Goal: Transaction & Acquisition: Obtain resource

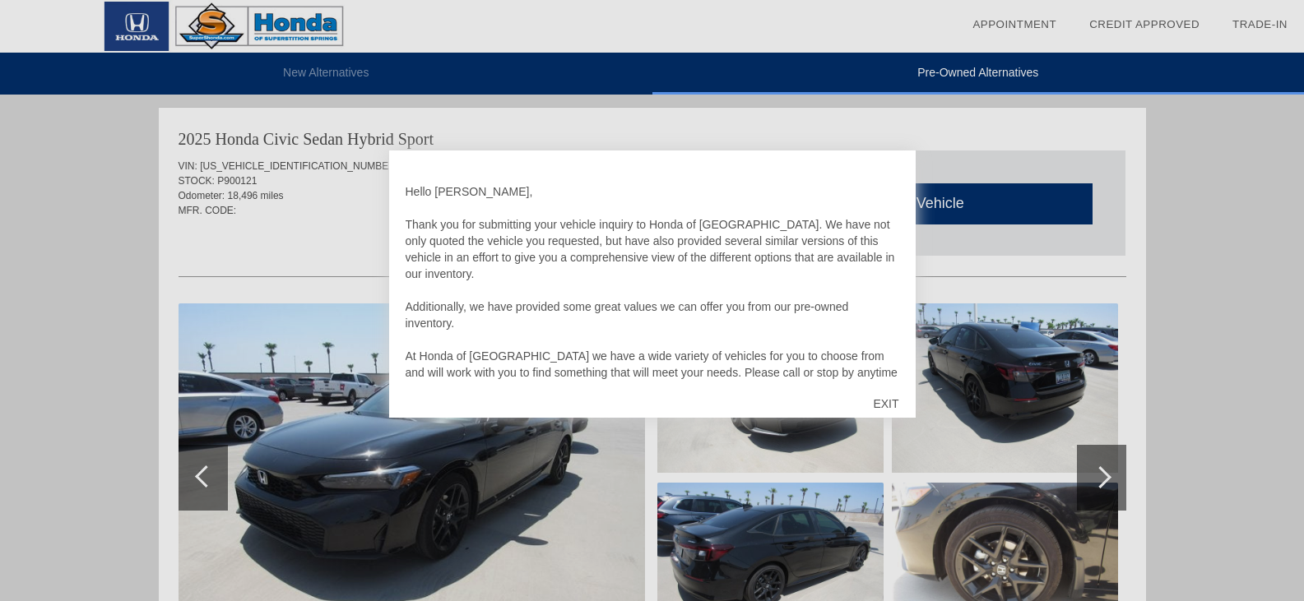
scroll to position [1685, 0]
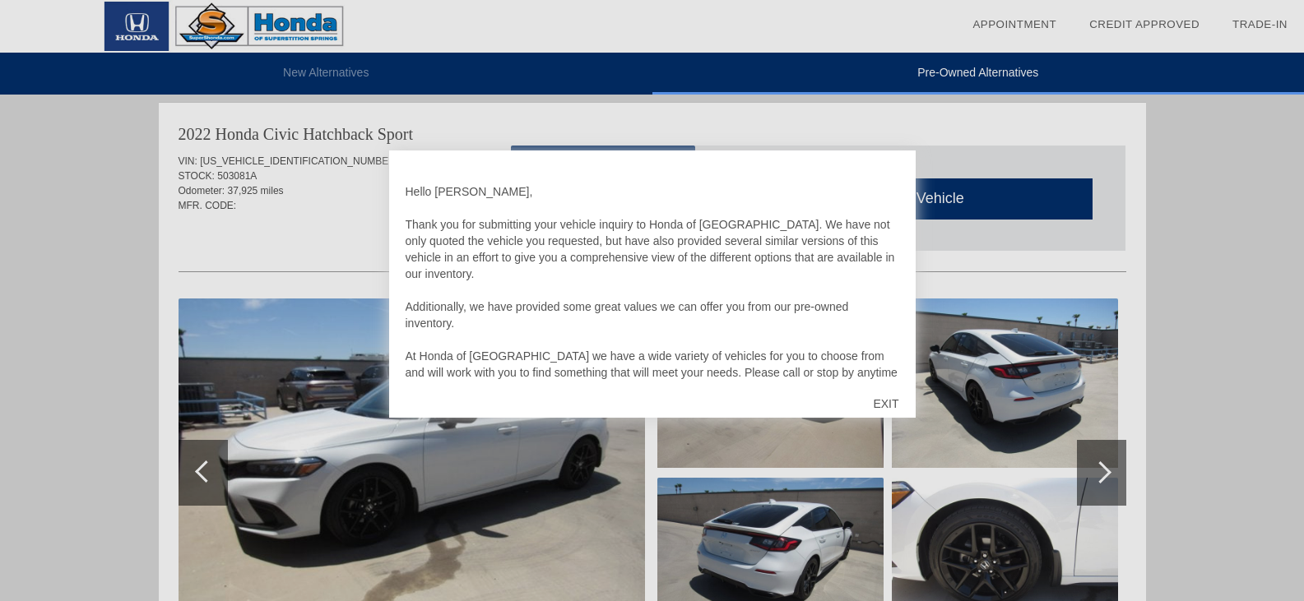
click at [886, 406] on div "EXIT" at bounding box center [885, 403] width 58 height 49
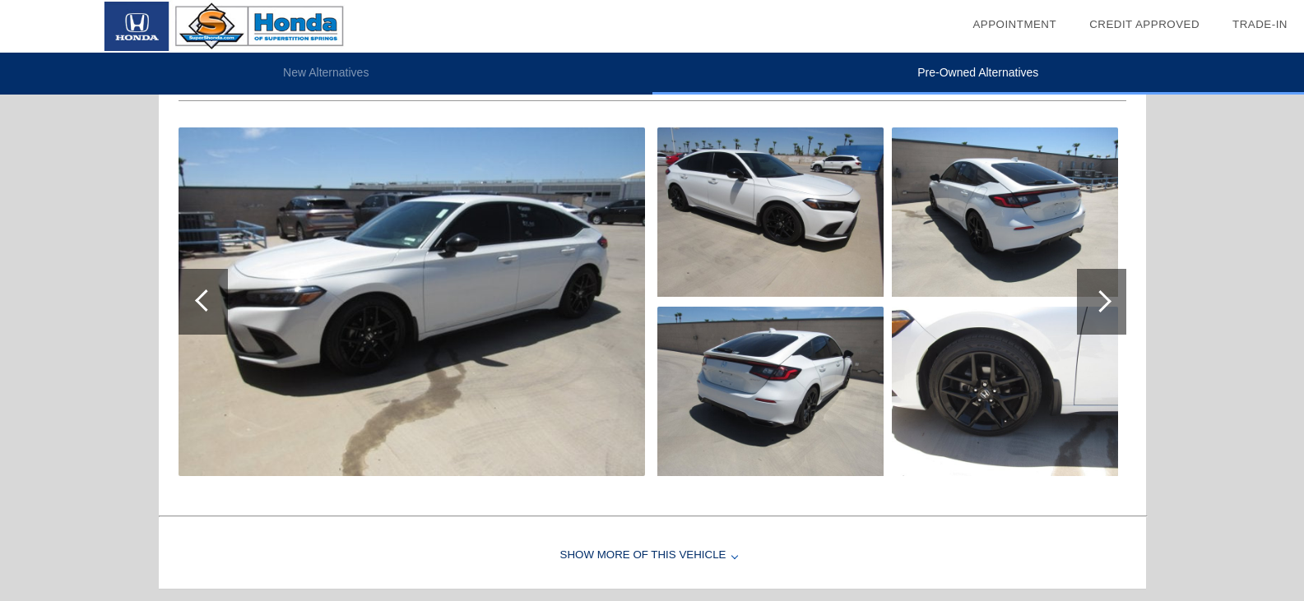
scroll to position [1850, 0]
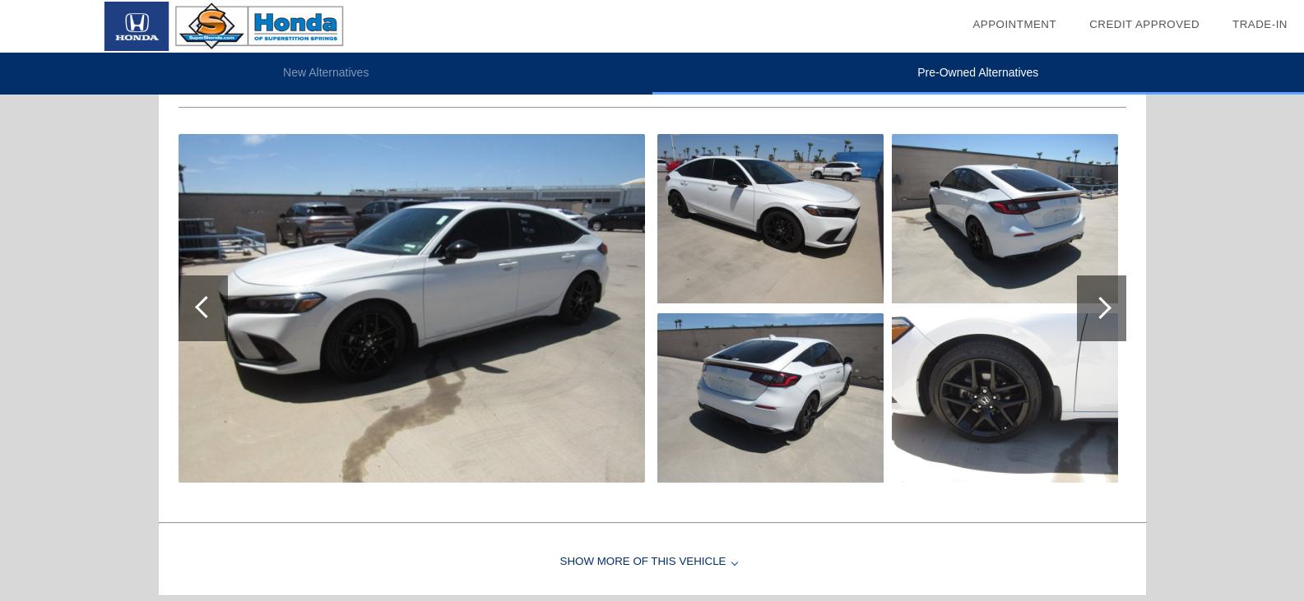
click at [444, 372] on img at bounding box center [412, 308] width 467 height 349
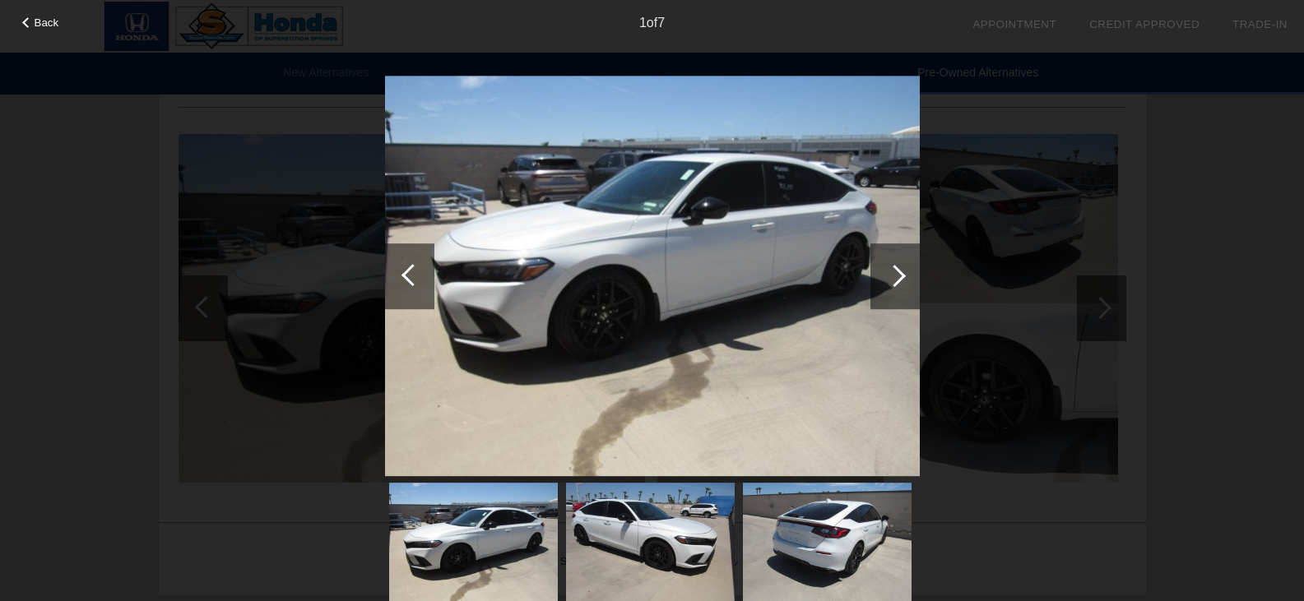
click at [898, 286] on div at bounding box center [894, 277] width 49 height 66
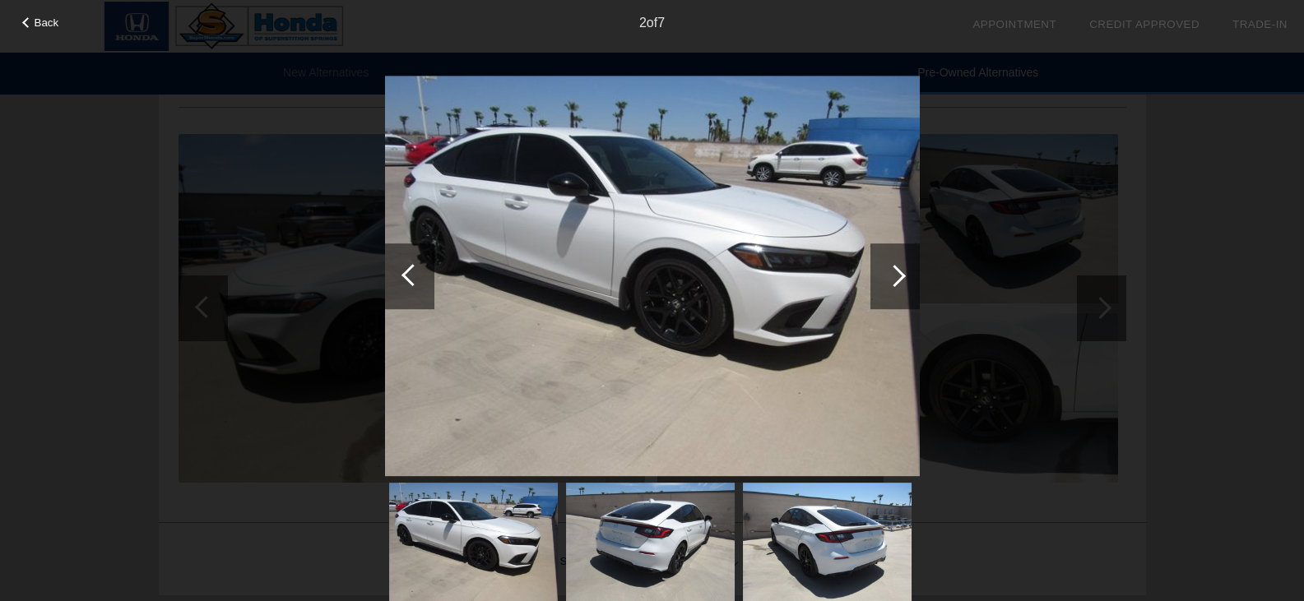
click at [898, 286] on div at bounding box center [894, 277] width 49 height 66
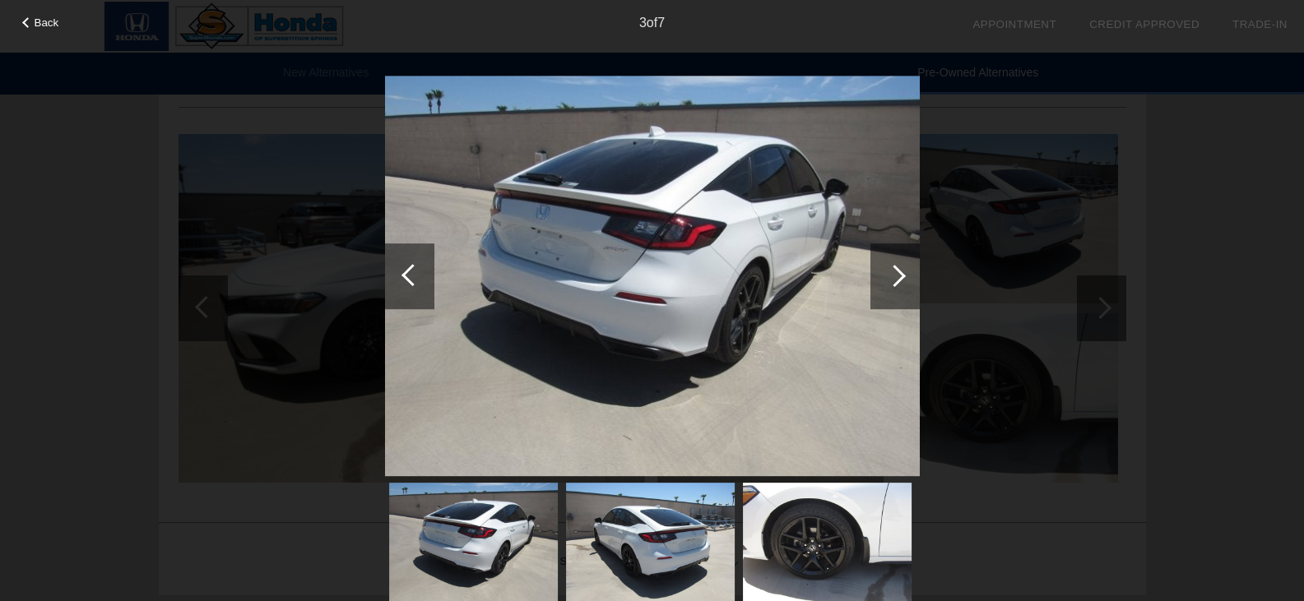
click at [898, 286] on div at bounding box center [894, 277] width 49 height 66
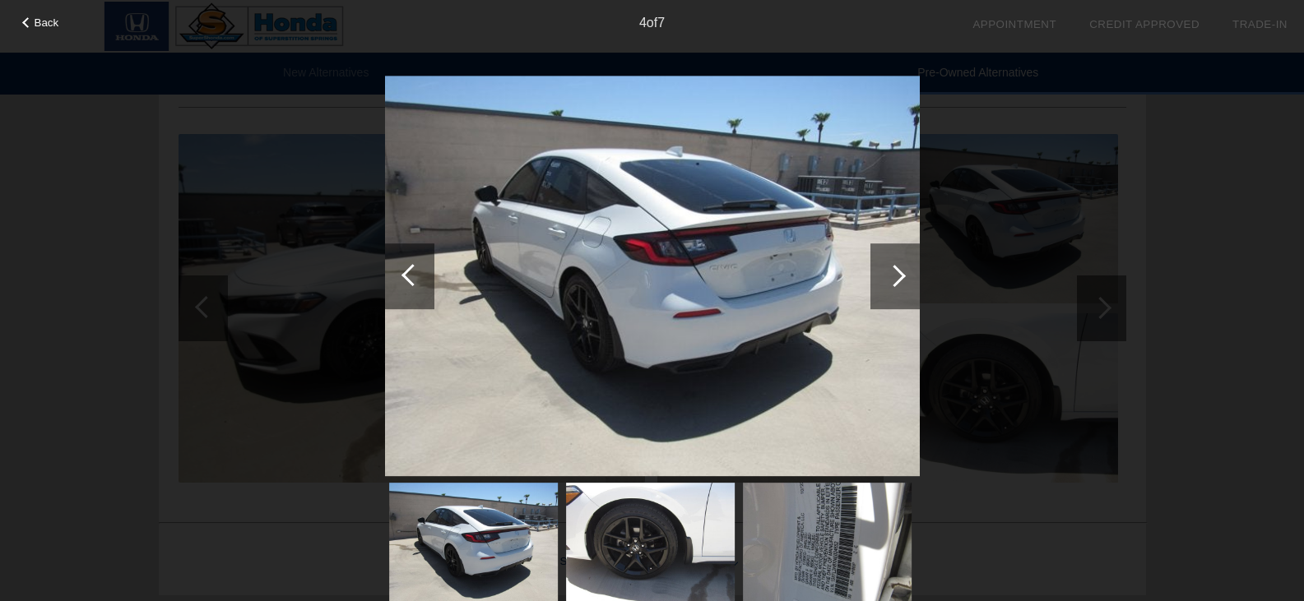
click at [898, 286] on div at bounding box center [894, 277] width 49 height 66
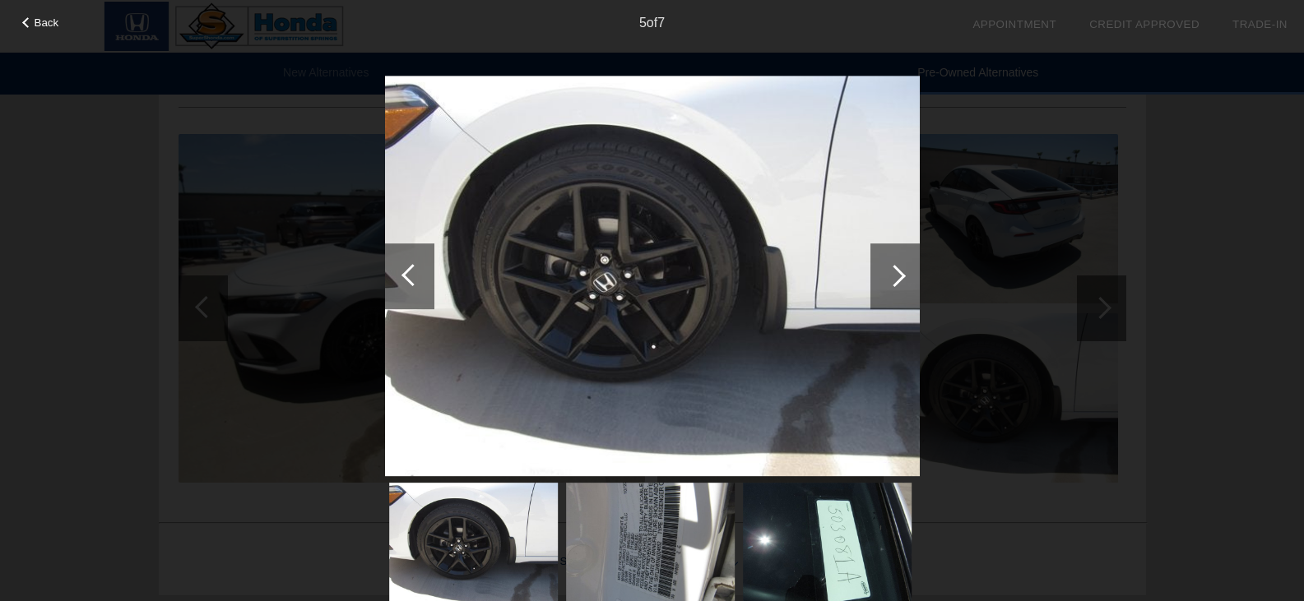
click at [898, 286] on div at bounding box center [894, 277] width 49 height 66
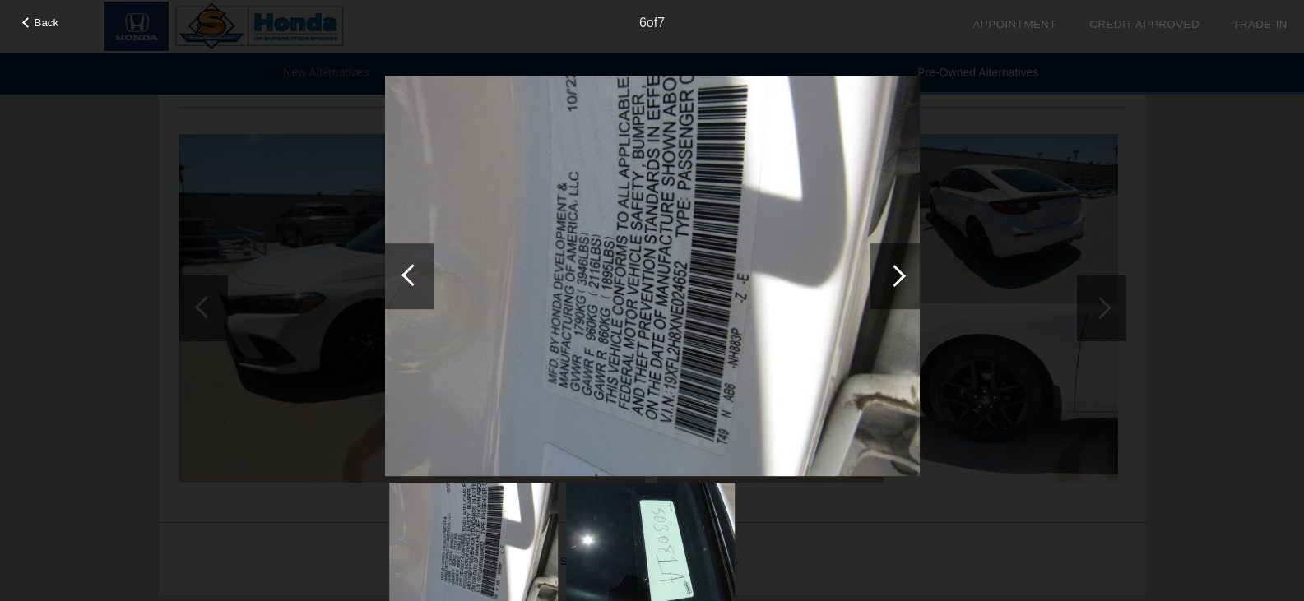
click at [898, 286] on div at bounding box center [894, 277] width 49 height 66
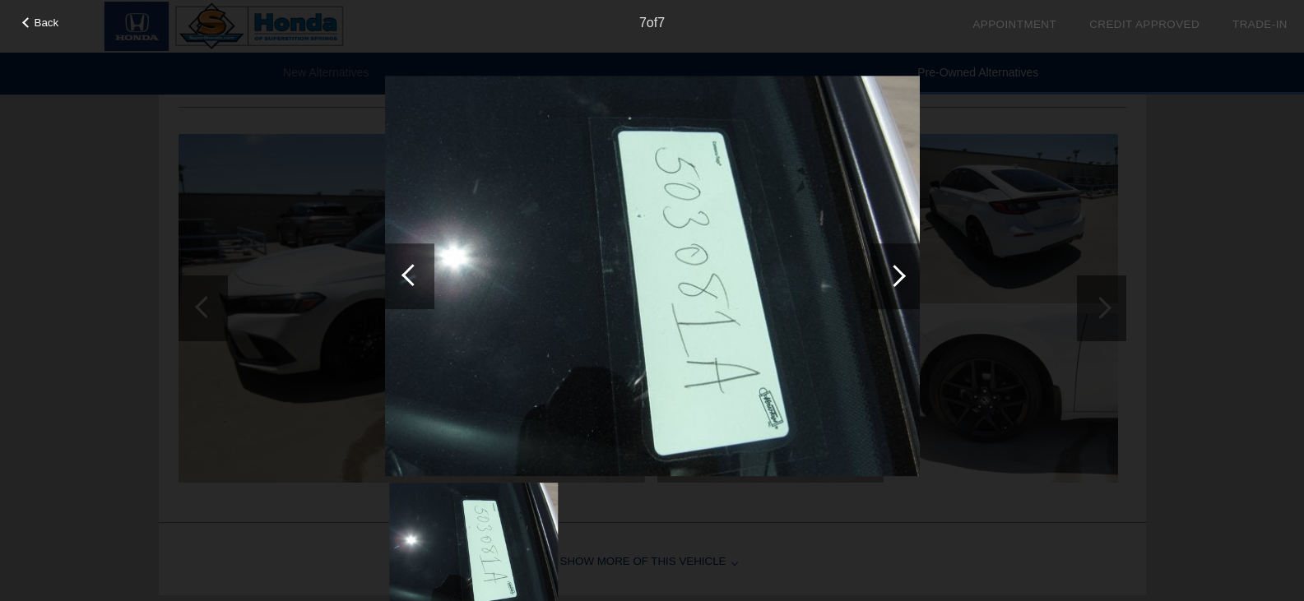
click at [898, 286] on div at bounding box center [894, 277] width 49 height 66
click at [21, 21] on div "Back" at bounding box center [41, 20] width 82 height 8
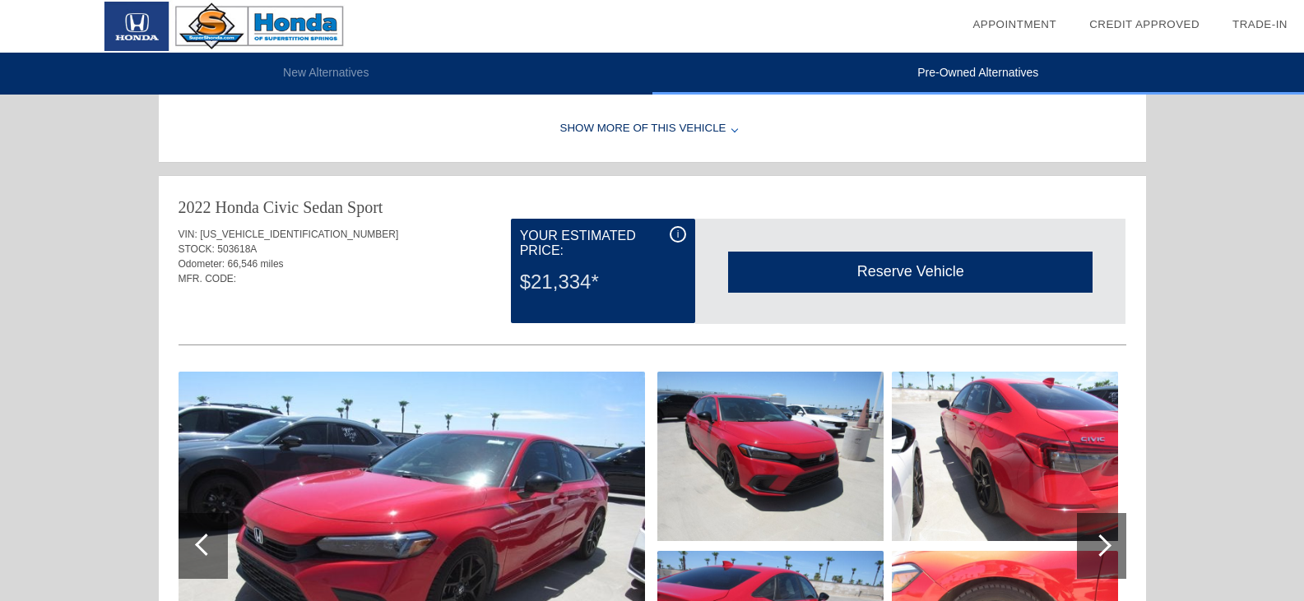
scroll to position [2508, 0]
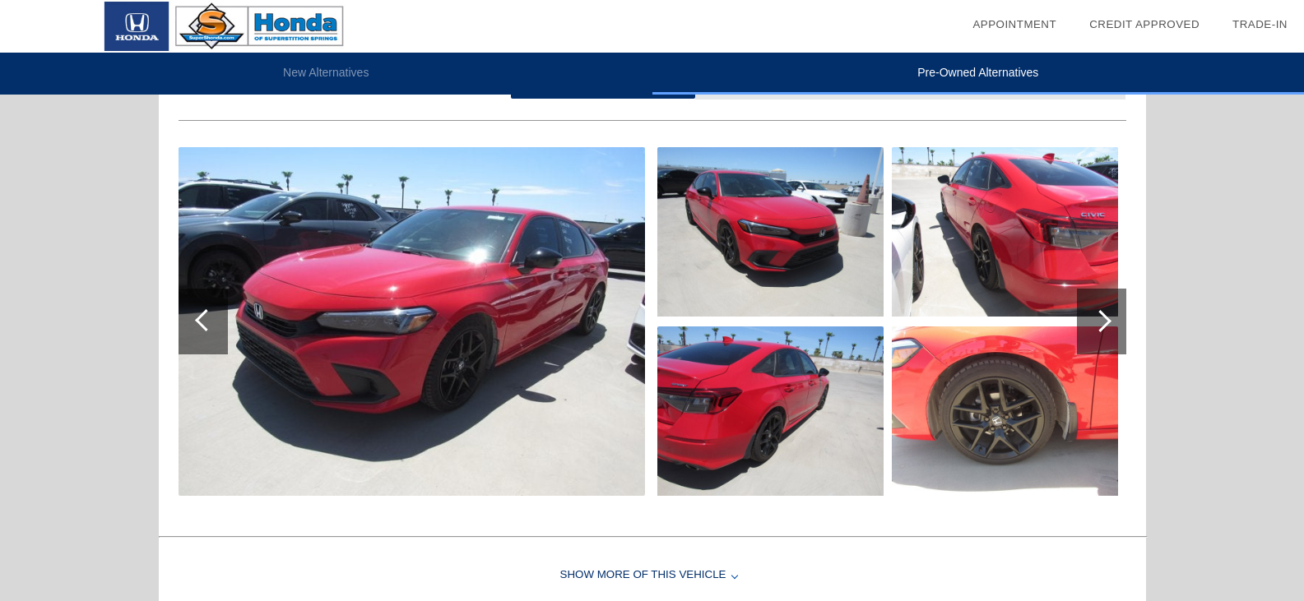
click at [1086, 308] on div at bounding box center [1101, 322] width 49 height 66
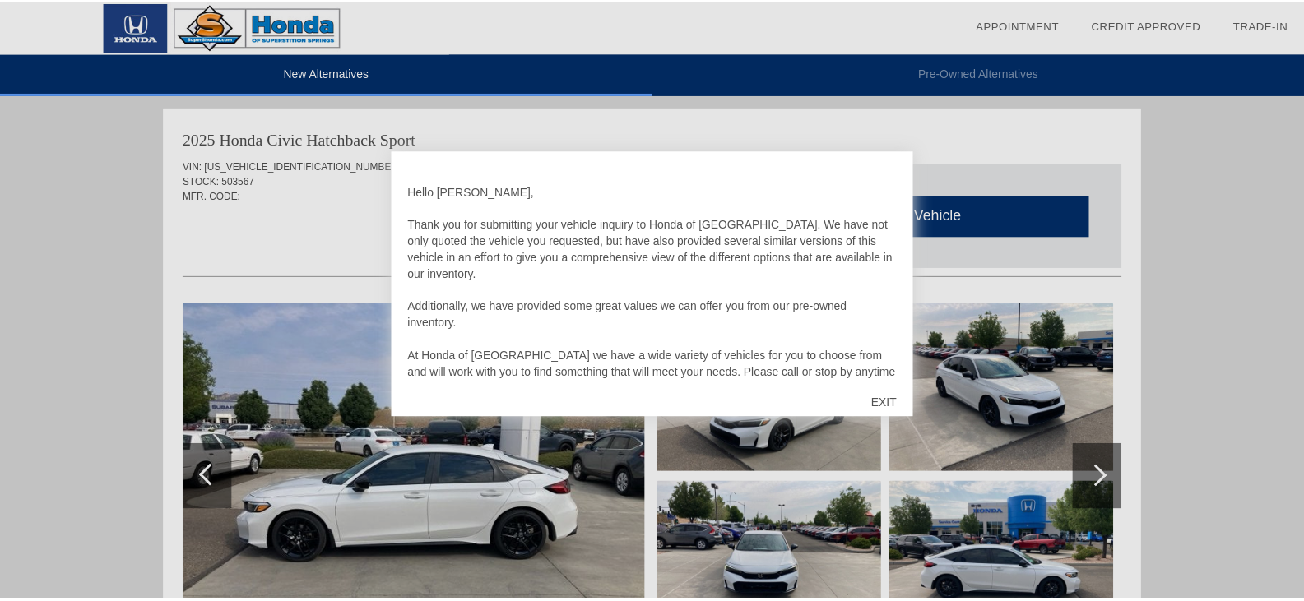
scroll to position [1013, 0]
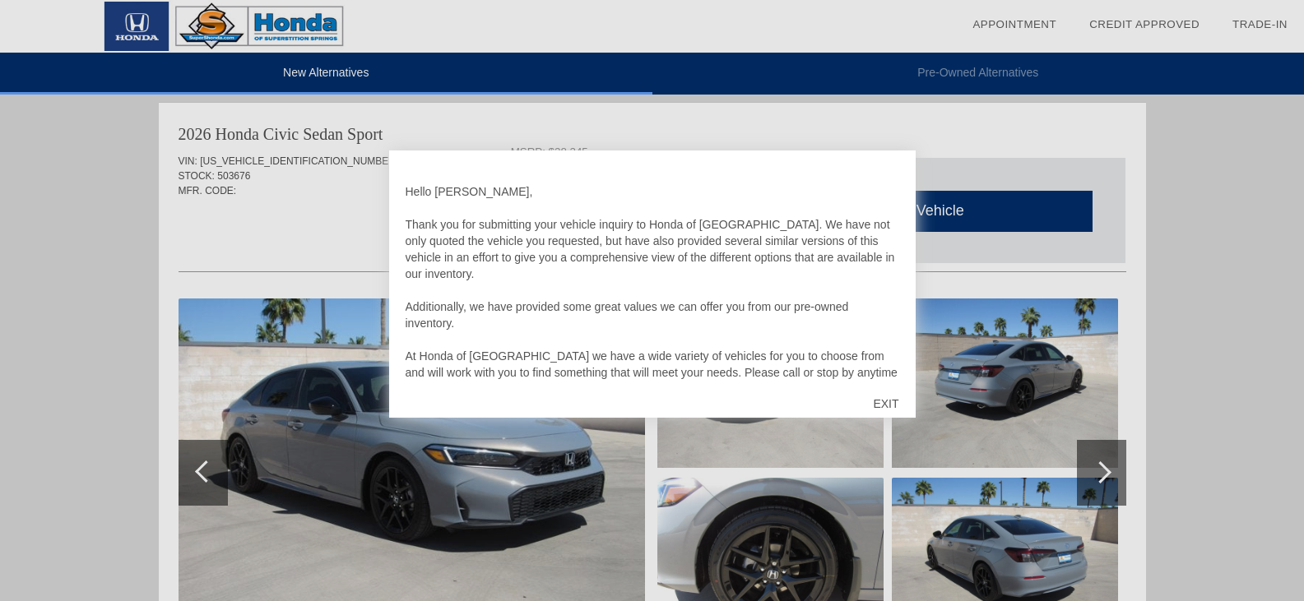
click at [875, 408] on div "EXIT" at bounding box center [885, 403] width 58 height 49
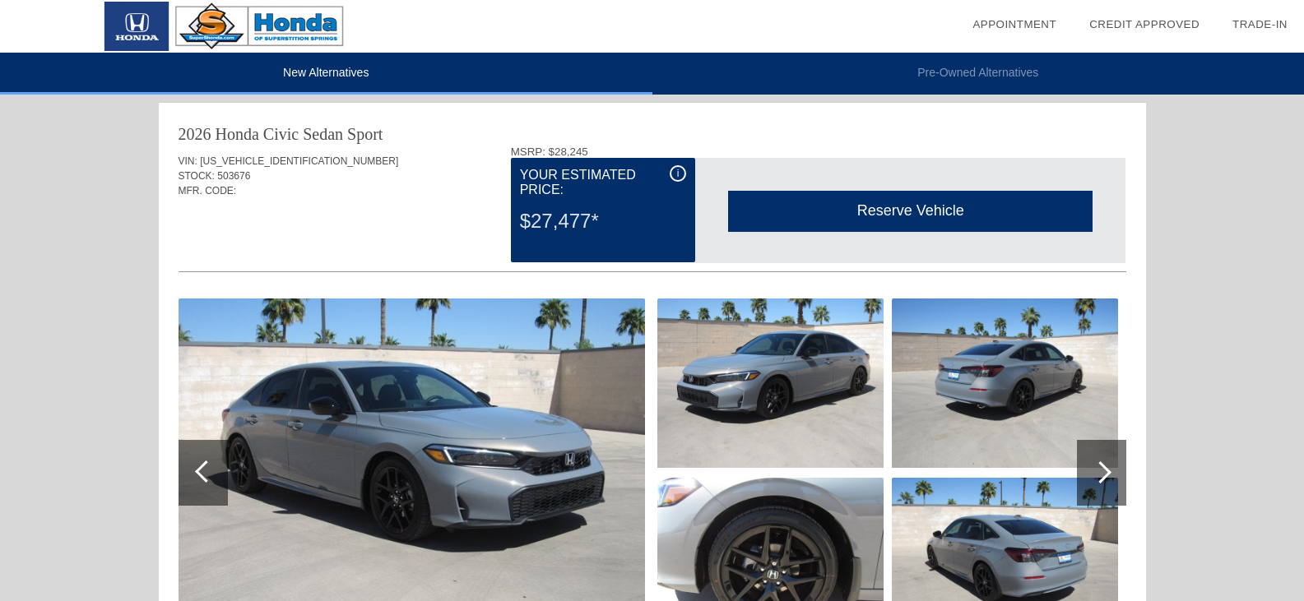
click at [422, 425] on img at bounding box center [412, 473] width 467 height 349
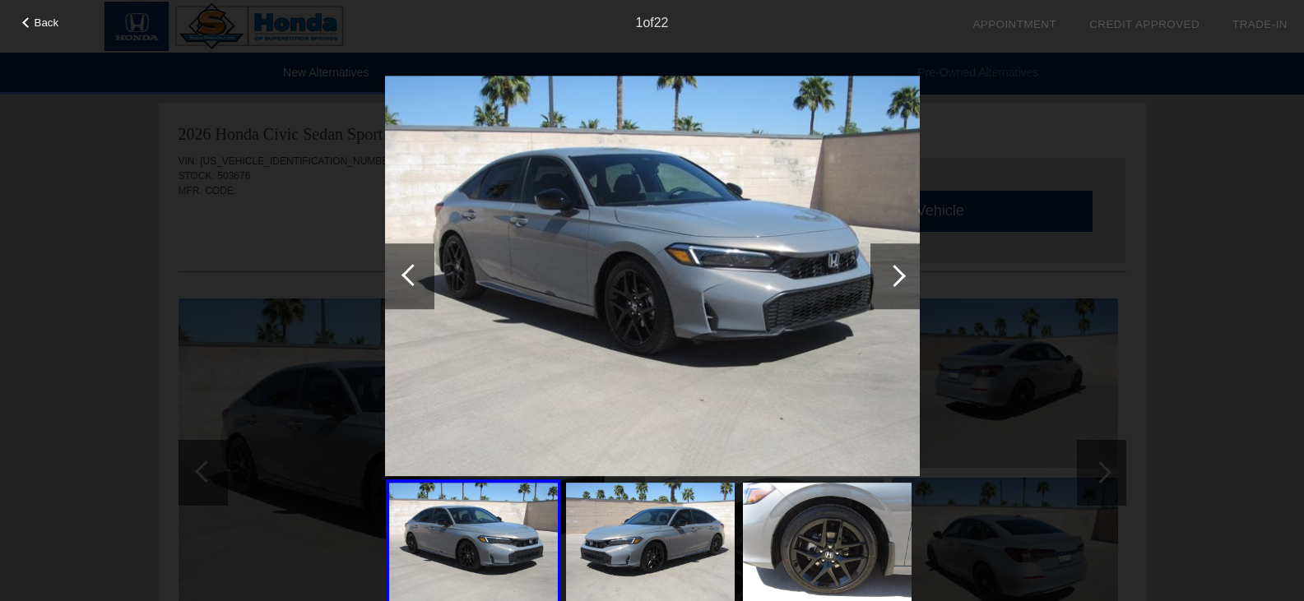
click at [873, 282] on div at bounding box center [894, 277] width 49 height 66
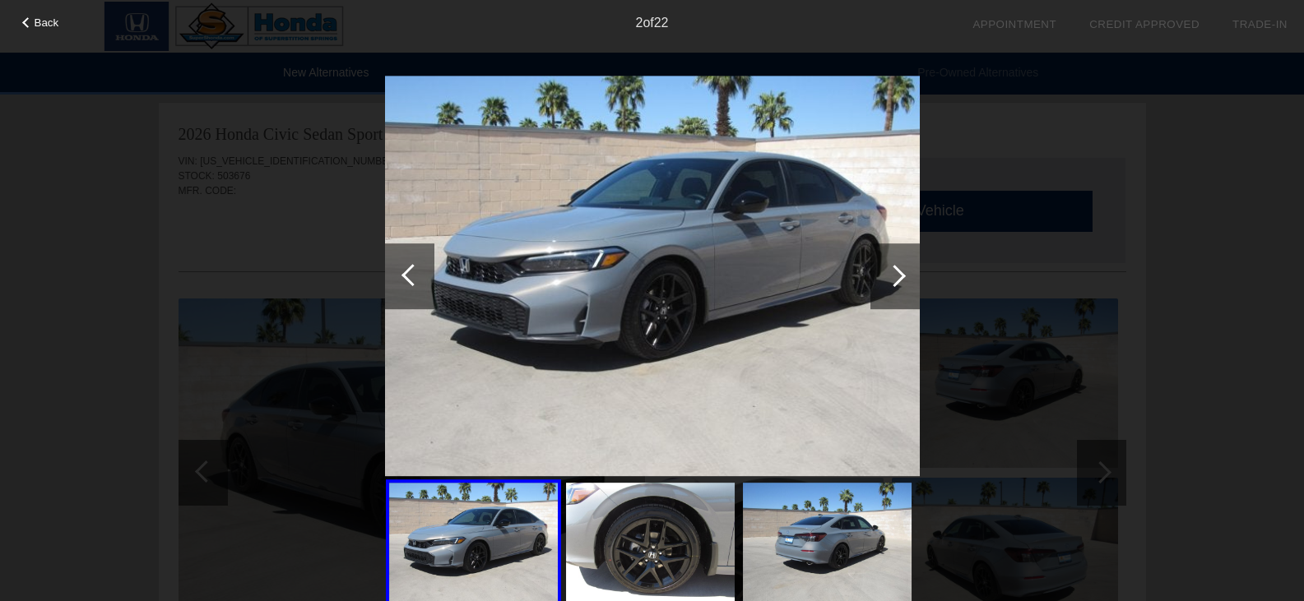
click at [873, 281] on div at bounding box center [894, 277] width 49 height 66
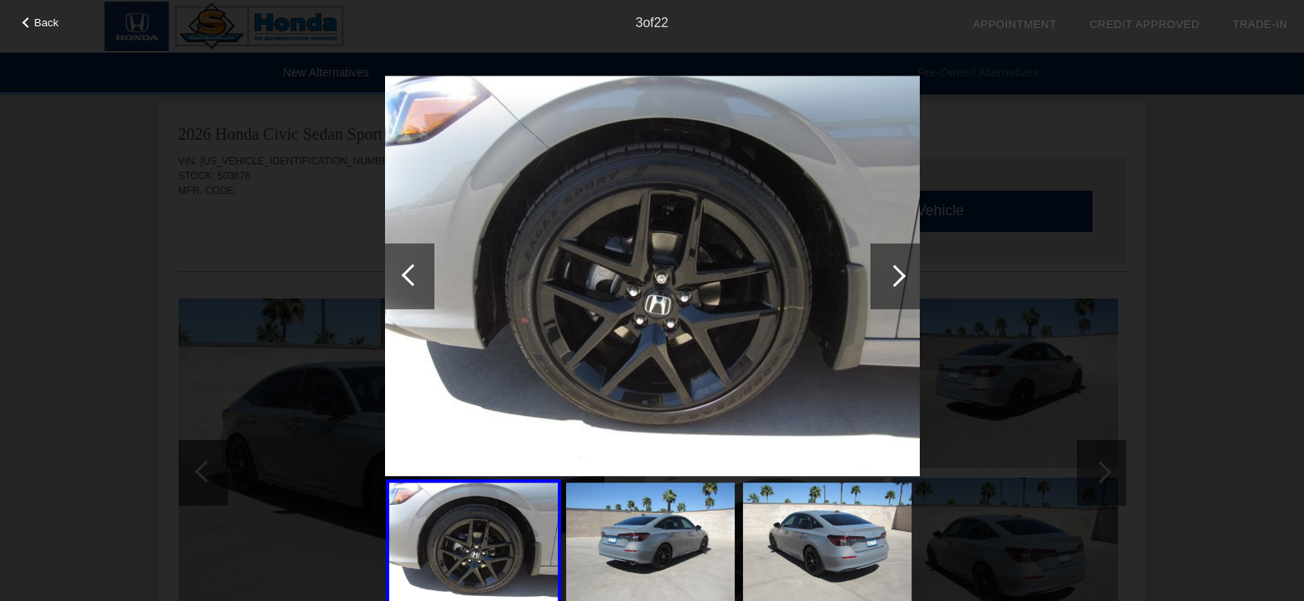
click at [873, 281] on div at bounding box center [894, 277] width 49 height 66
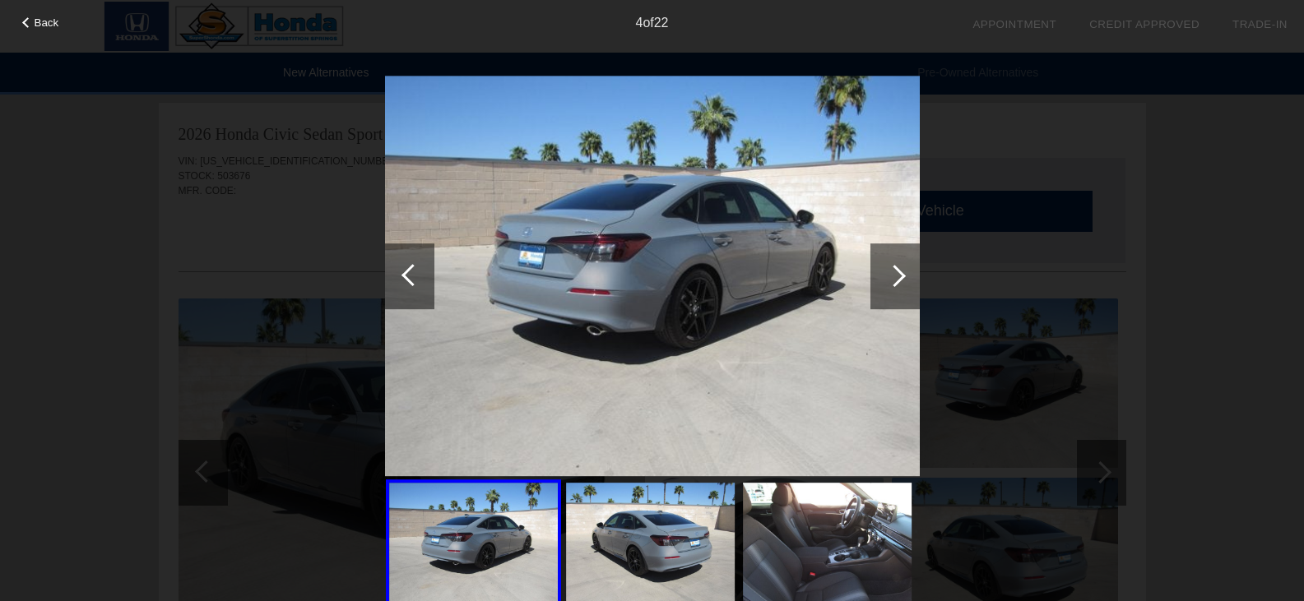
click at [873, 281] on div at bounding box center [894, 277] width 49 height 66
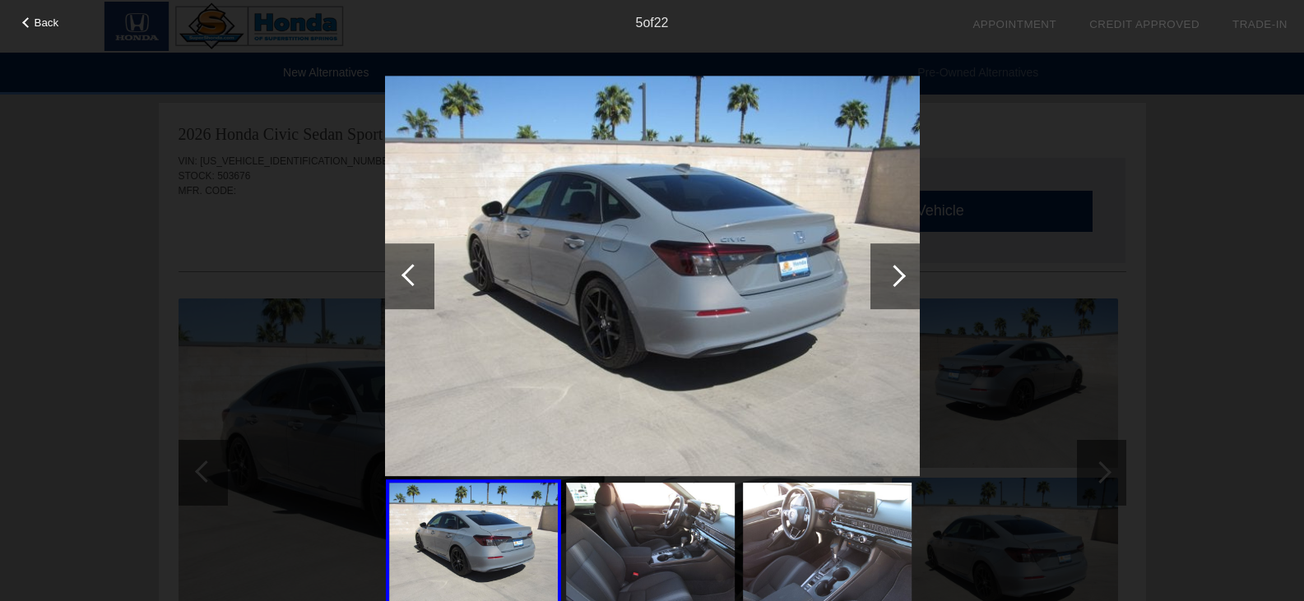
click at [873, 281] on div at bounding box center [894, 277] width 49 height 66
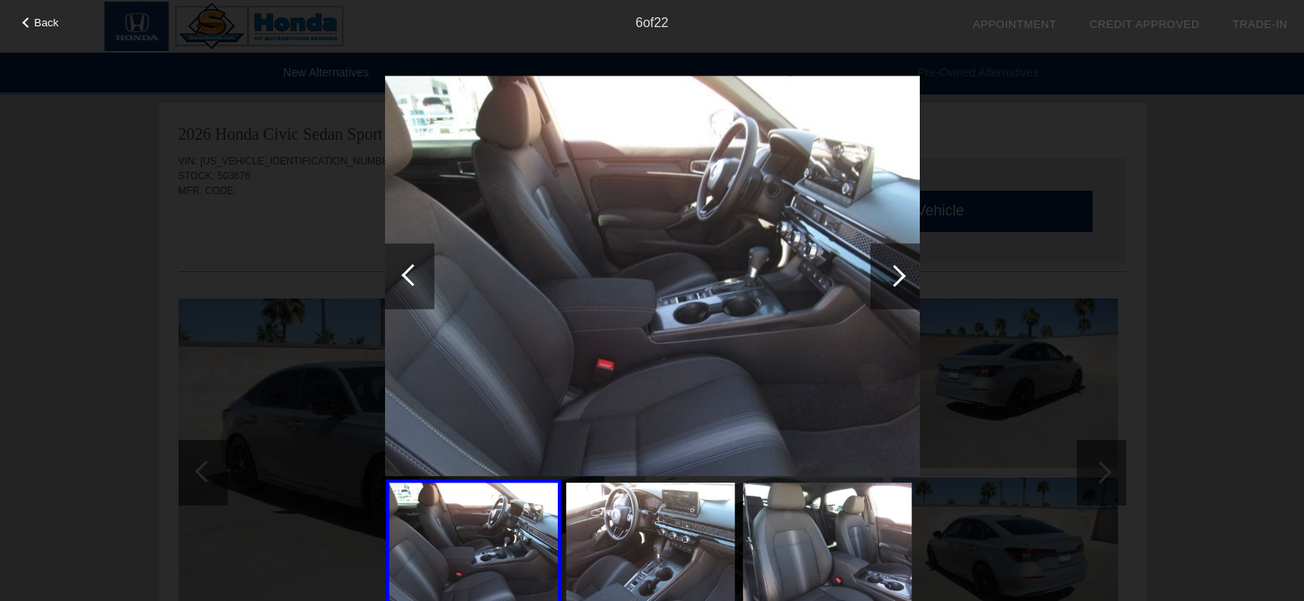
click at [873, 281] on div at bounding box center [894, 277] width 49 height 66
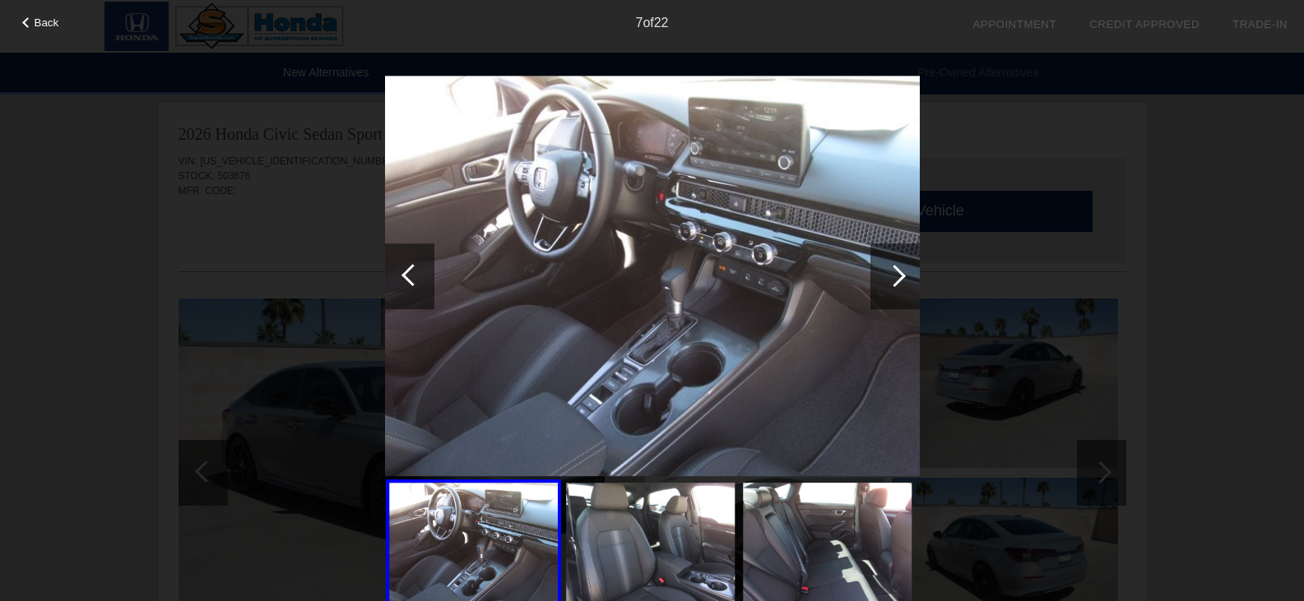
click at [873, 281] on div at bounding box center [894, 277] width 49 height 66
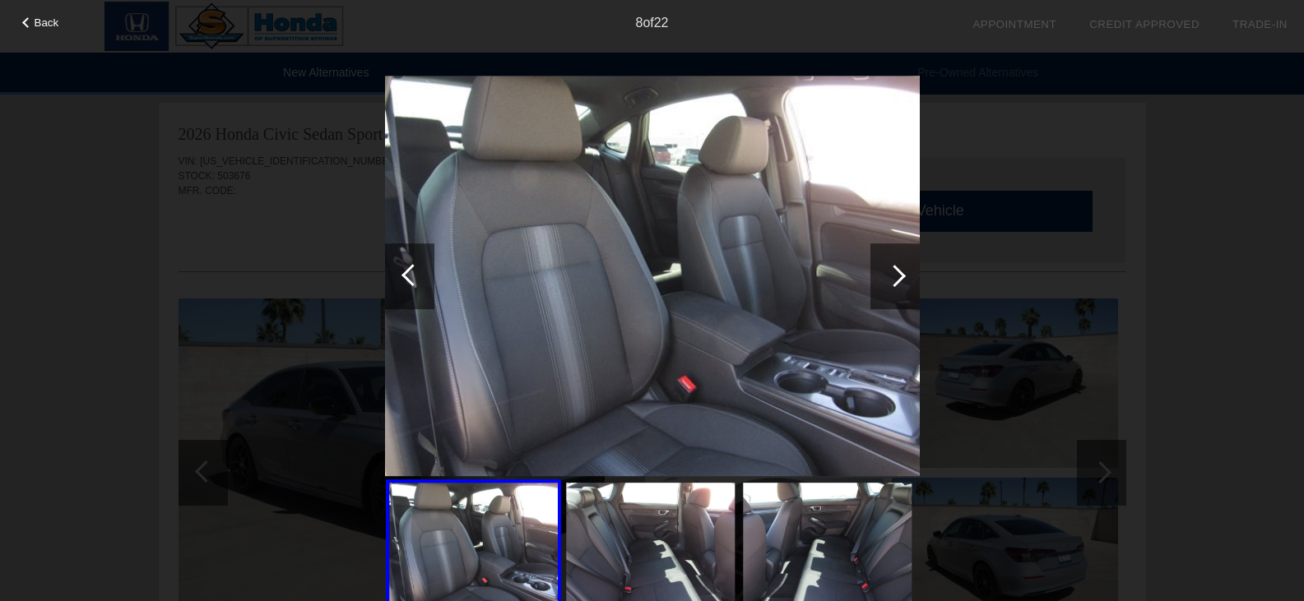
click at [873, 281] on div at bounding box center [894, 277] width 49 height 66
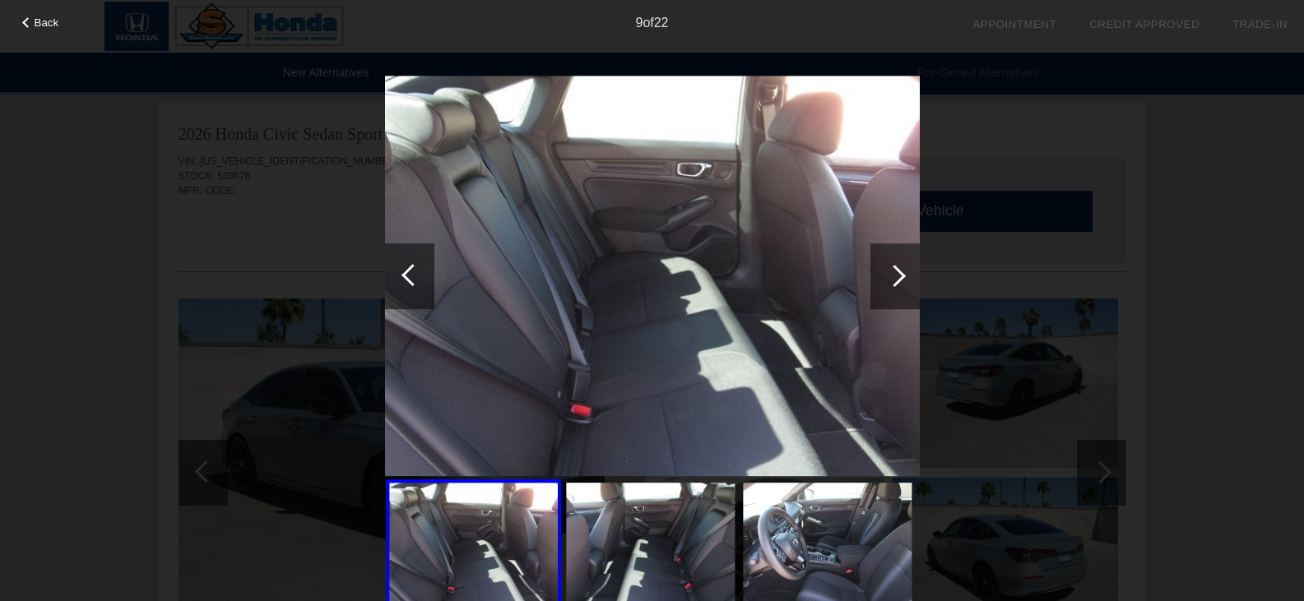
click at [873, 281] on div at bounding box center [894, 277] width 49 height 66
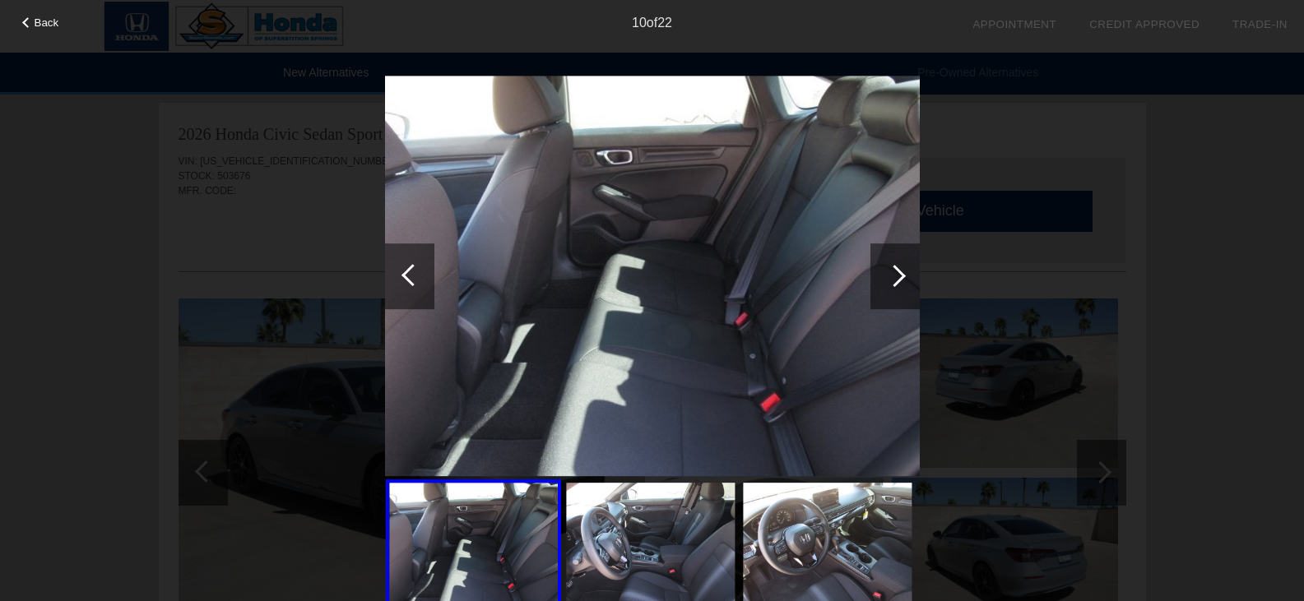
click at [873, 281] on div at bounding box center [894, 277] width 49 height 66
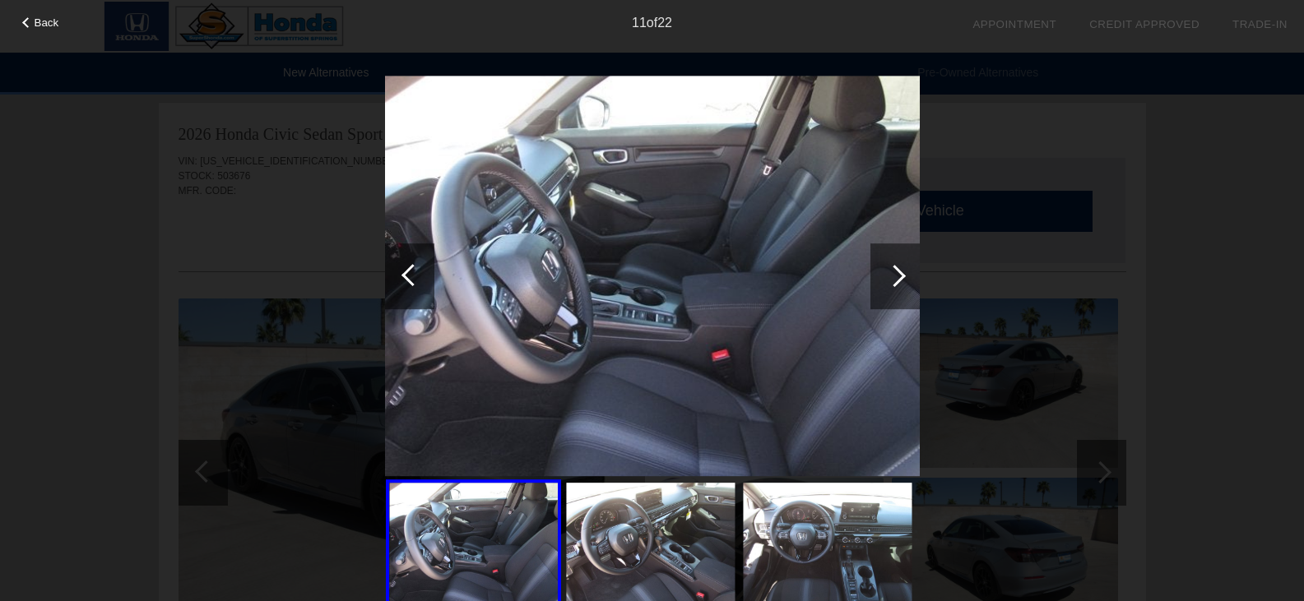
click at [873, 281] on div at bounding box center [894, 277] width 49 height 66
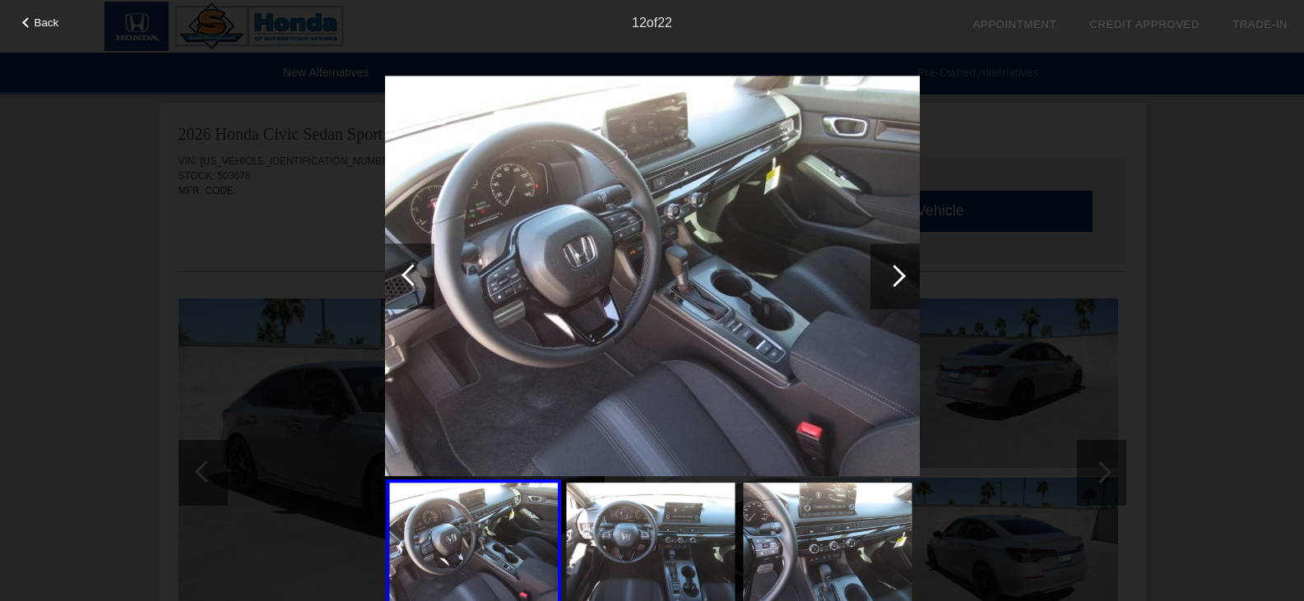
click at [873, 281] on div at bounding box center [894, 277] width 49 height 66
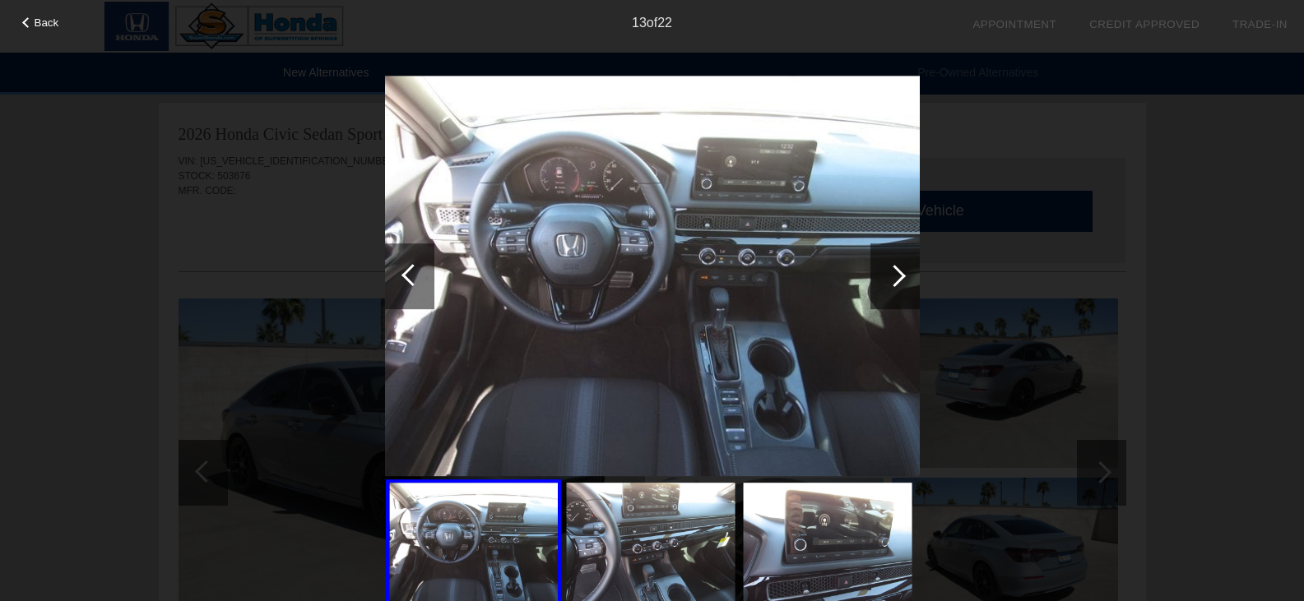
click at [873, 281] on div at bounding box center [894, 277] width 49 height 66
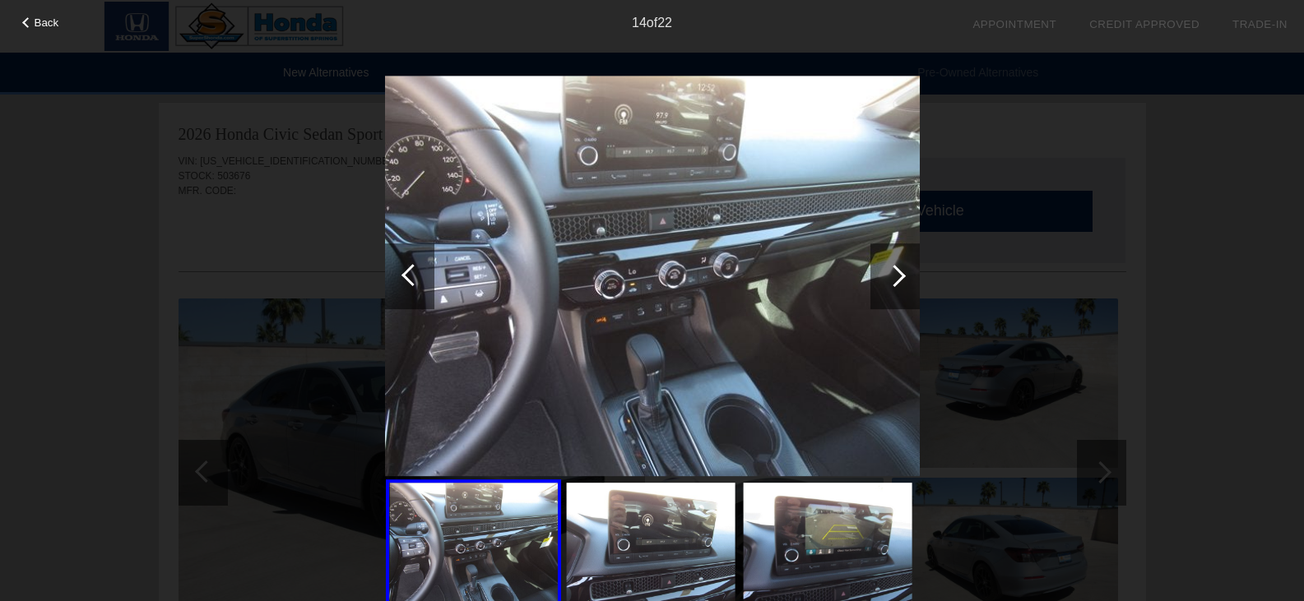
click at [873, 281] on div at bounding box center [894, 277] width 49 height 66
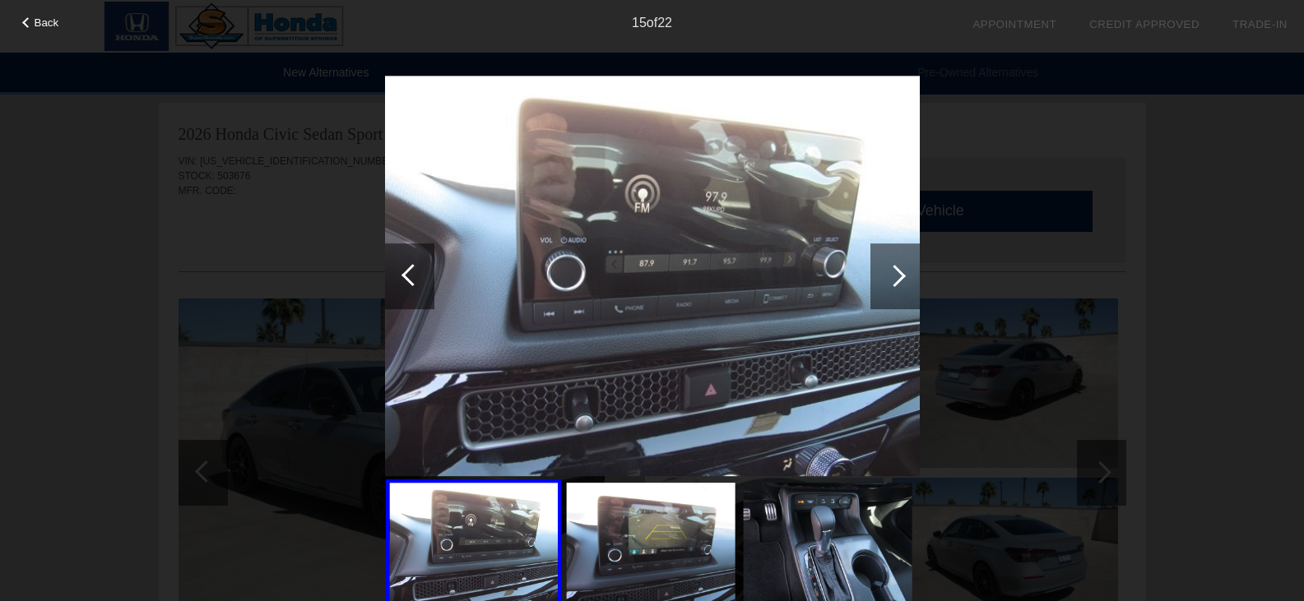
click at [873, 281] on div at bounding box center [894, 277] width 49 height 66
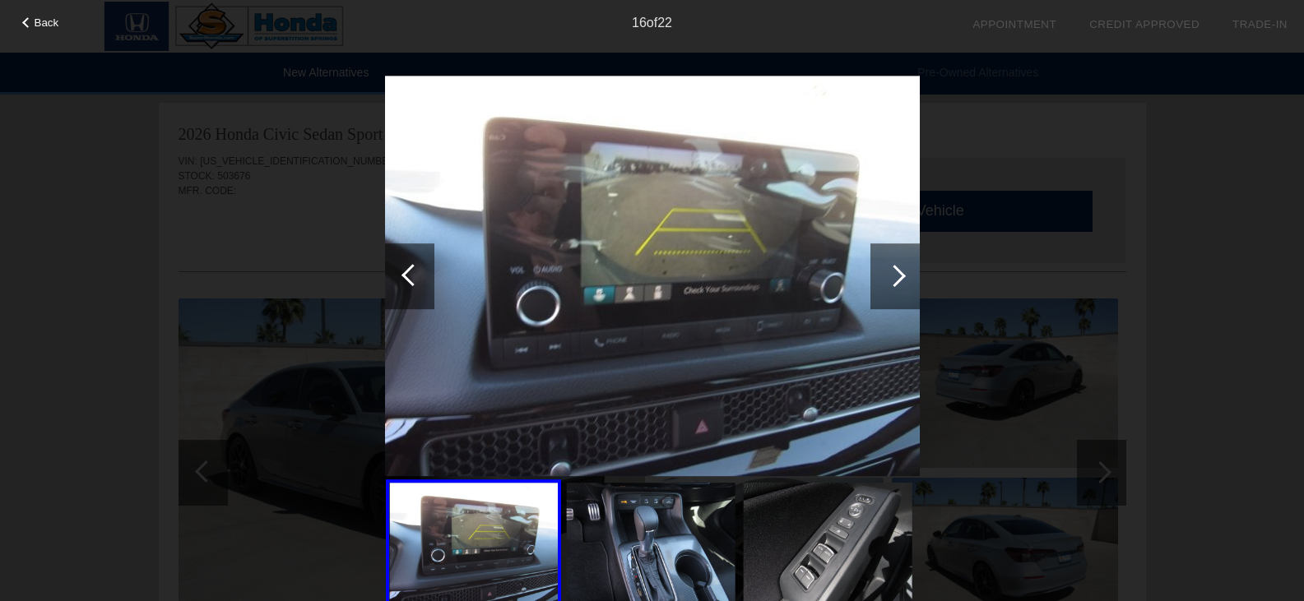
click at [873, 281] on div at bounding box center [894, 277] width 49 height 66
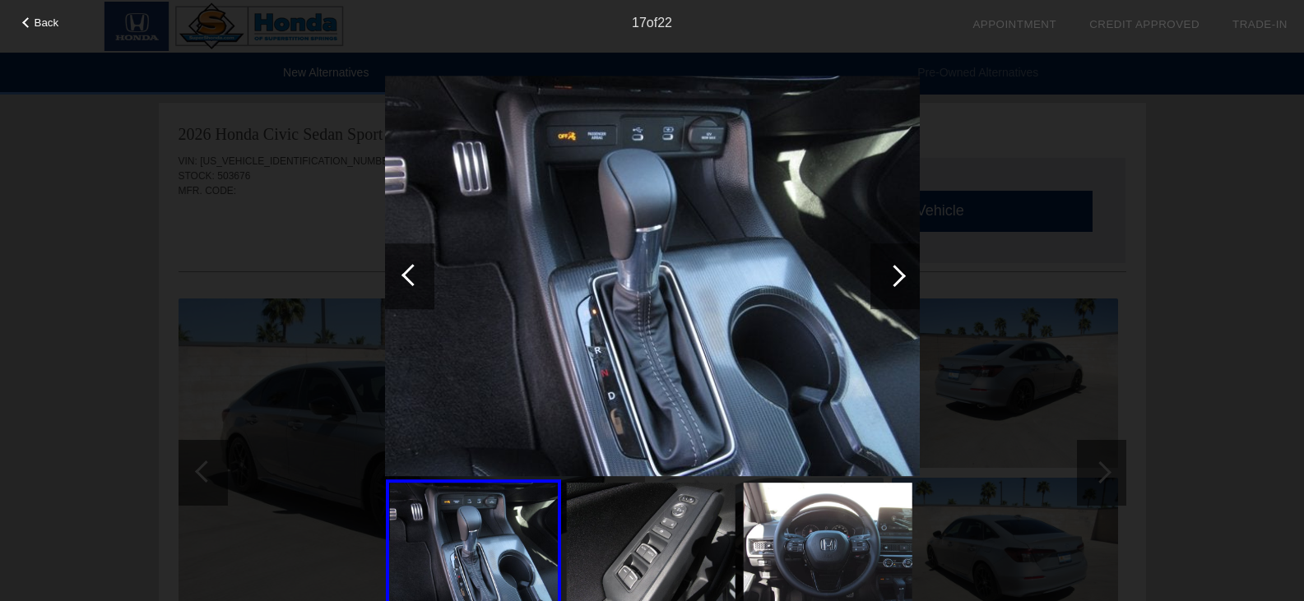
click at [873, 281] on div at bounding box center [894, 277] width 49 height 66
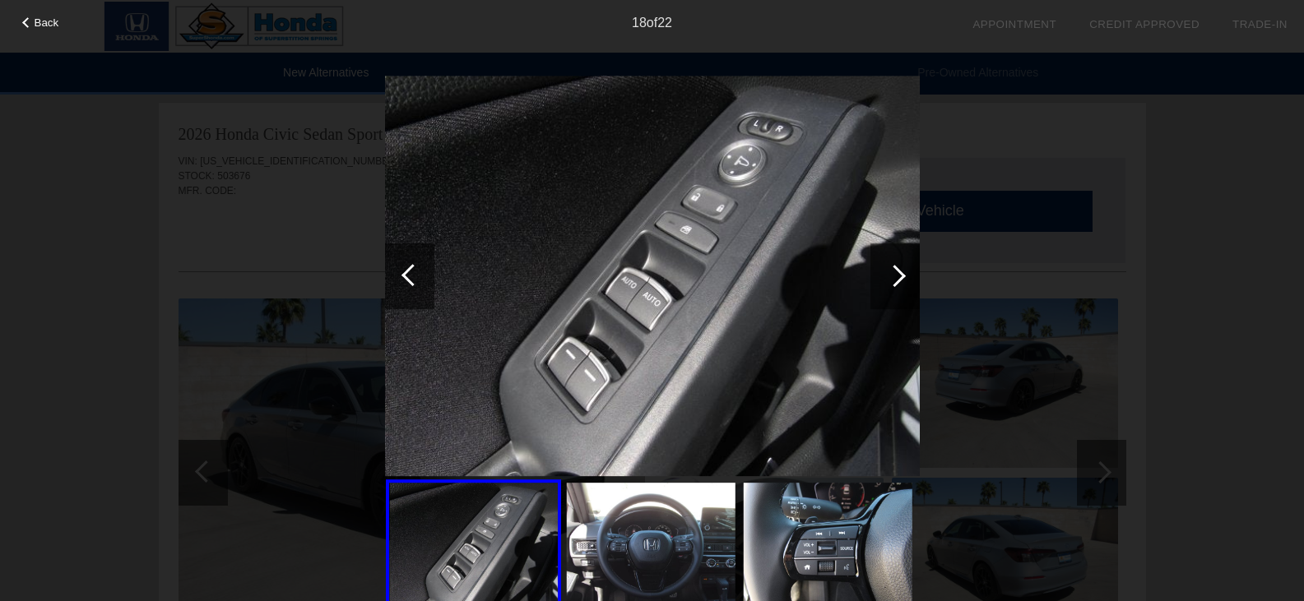
click at [873, 281] on div at bounding box center [894, 277] width 49 height 66
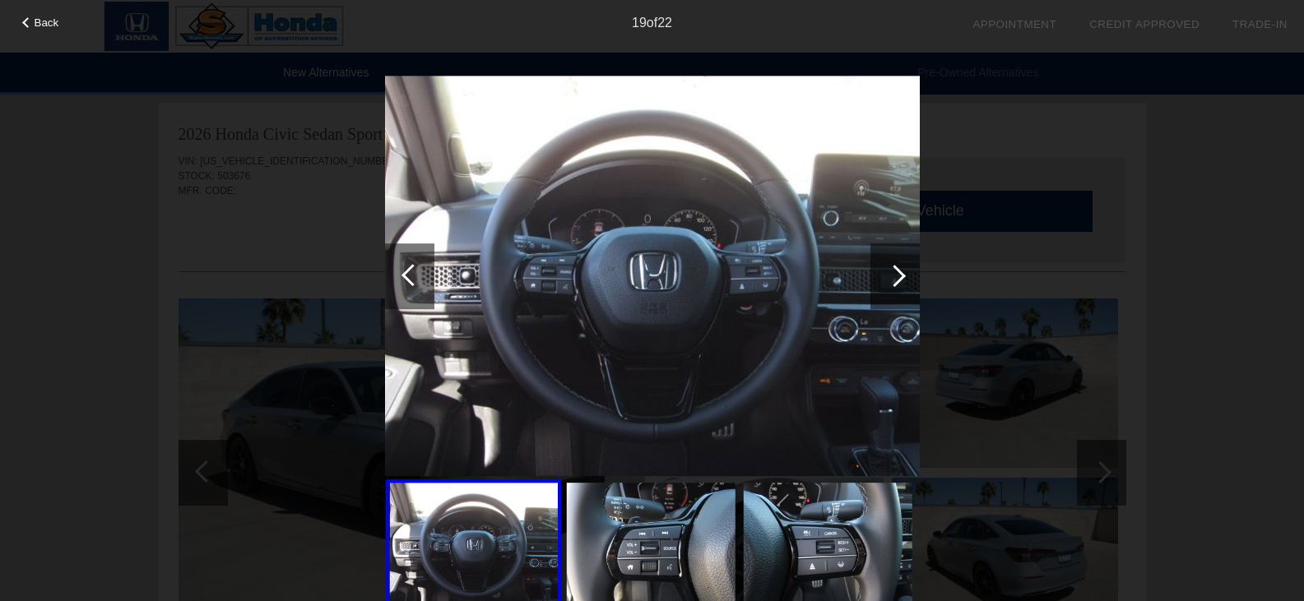
click at [873, 281] on div at bounding box center [894, 277] width 49 height 66
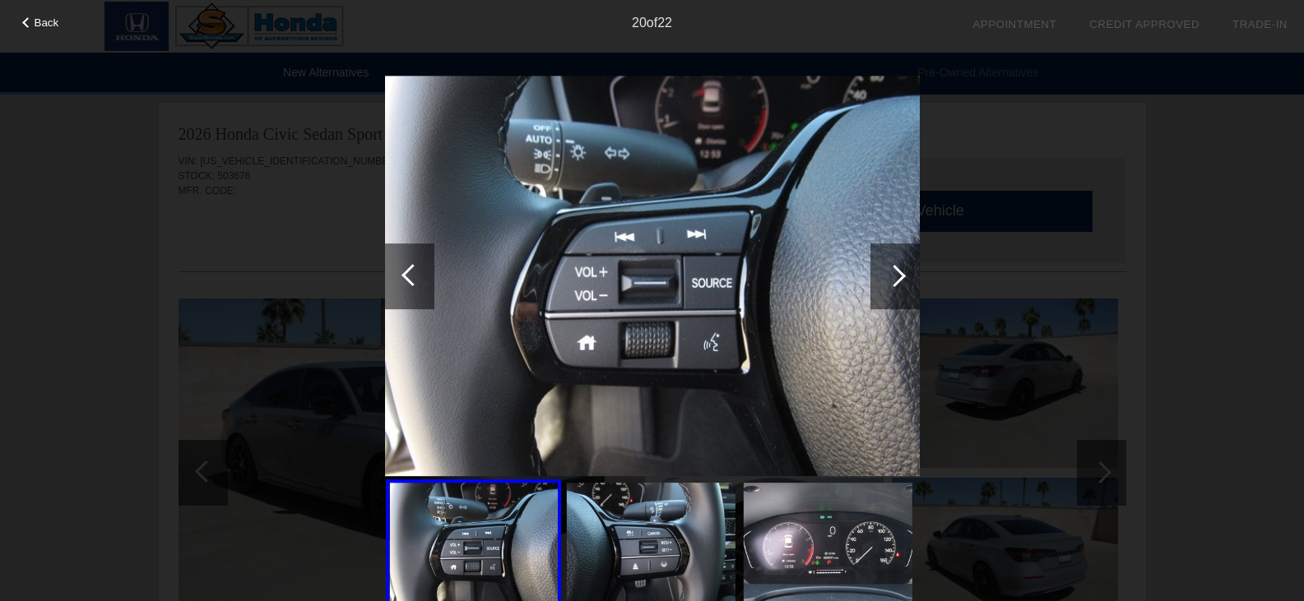
click at [873, 281] on div at bounding box center [894, 277] width 49 height 66
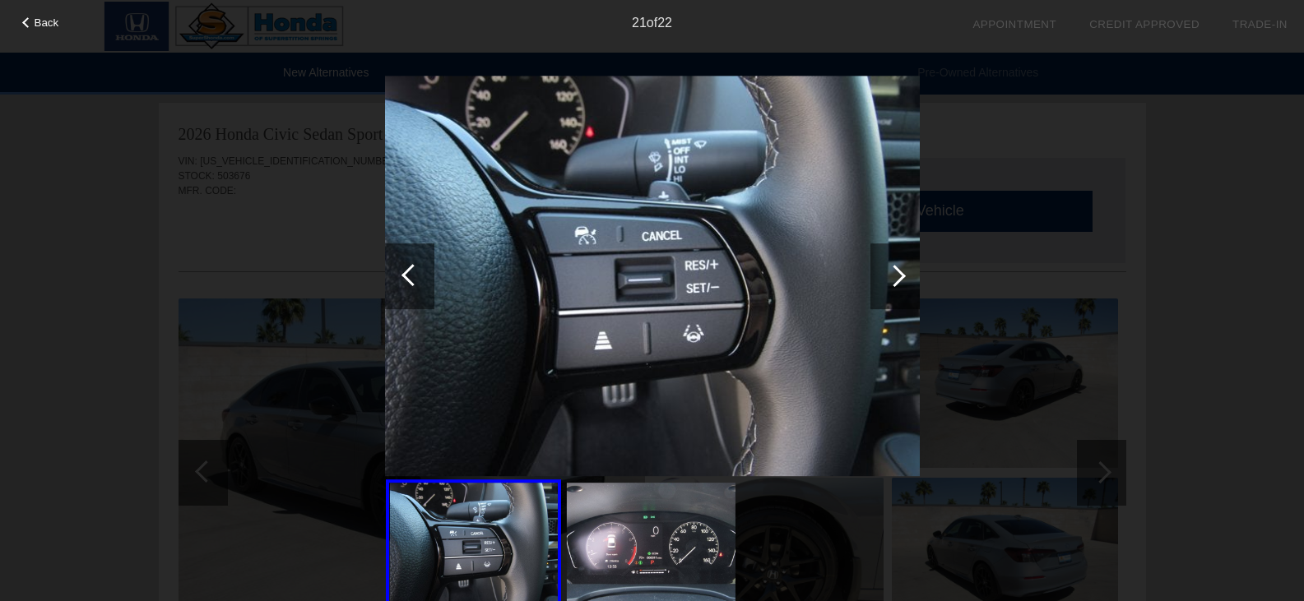
click at [873, 281] on div at bounding box center [894, 277] width 49 height 66
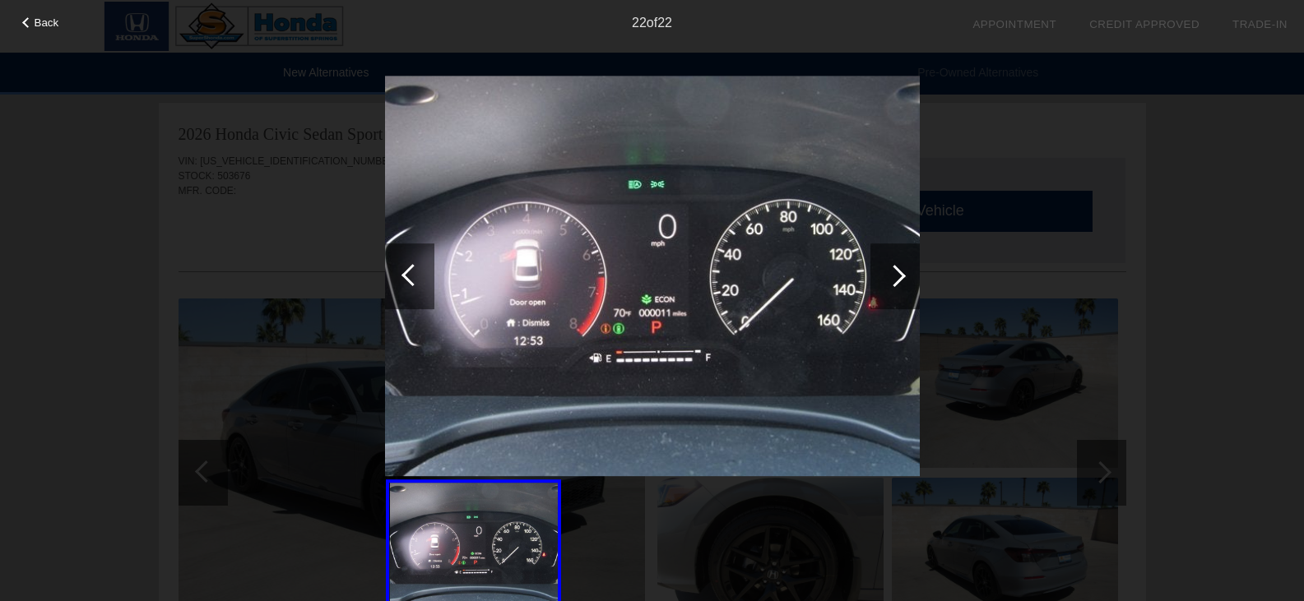
click at [873, 281] on div at bounding box center [894, 277] width 49 height 66
click at [888, 273] on div at bounding box center [895, 276] width 22 height 22
